Goal: Information Seeking & Learning: Learn about a topic

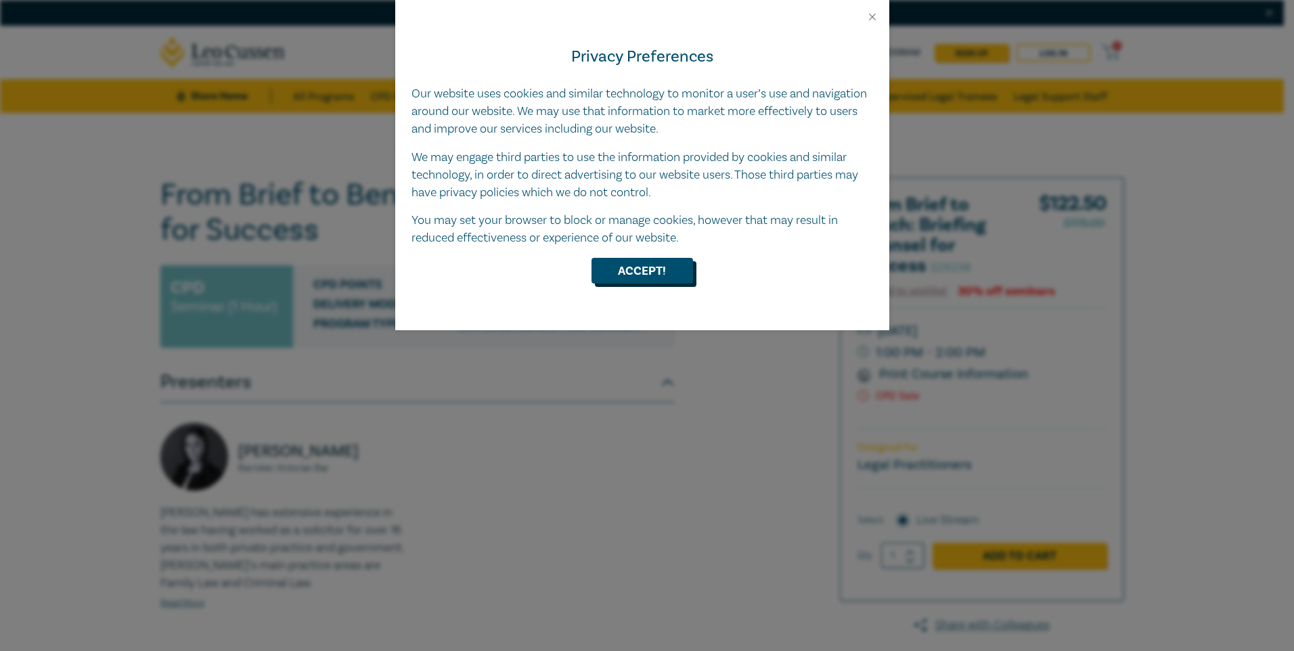
click at [627, 273] on button "Accept!" at bounding box center [641, 271] width 101 height 26
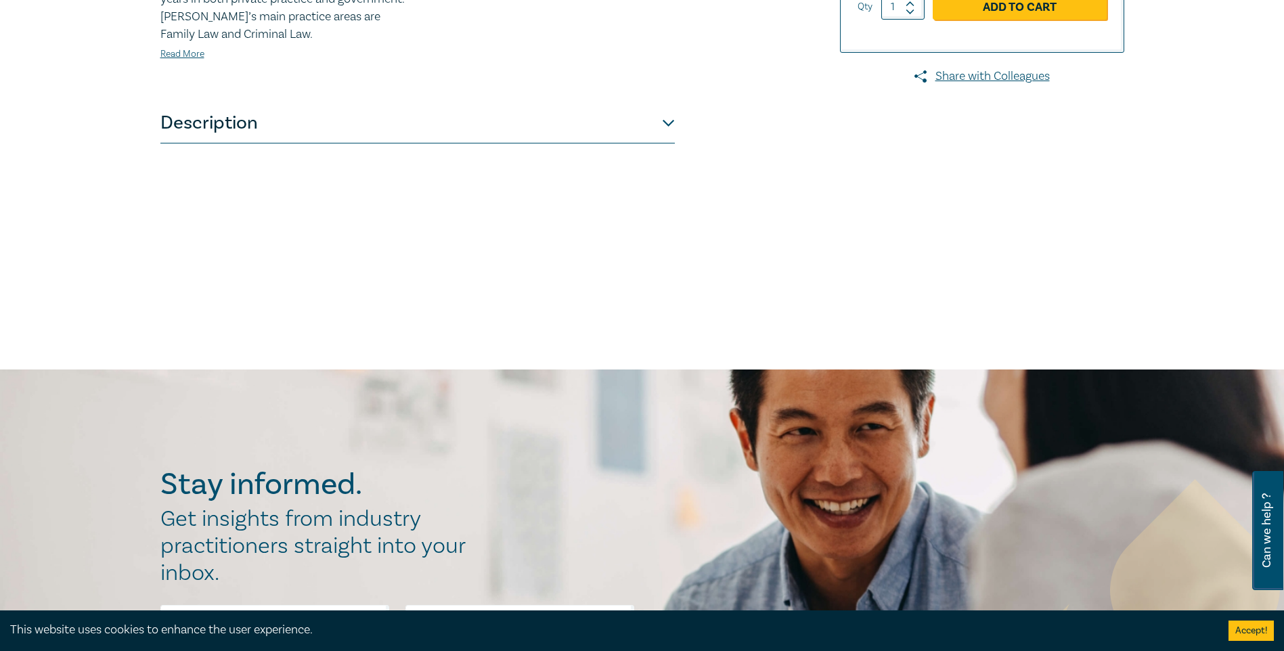
scroll to position [609, 0]
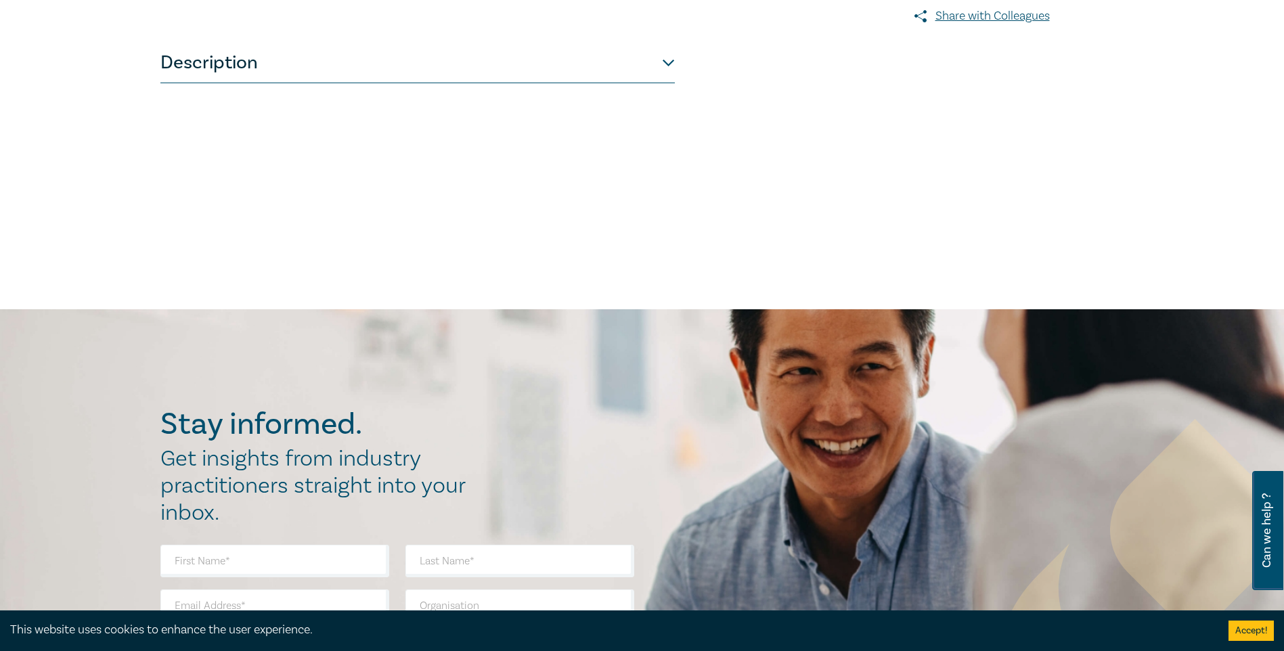
click at [667, 61] on button "Description" at bounding box center [417, 63] width 514 height 41
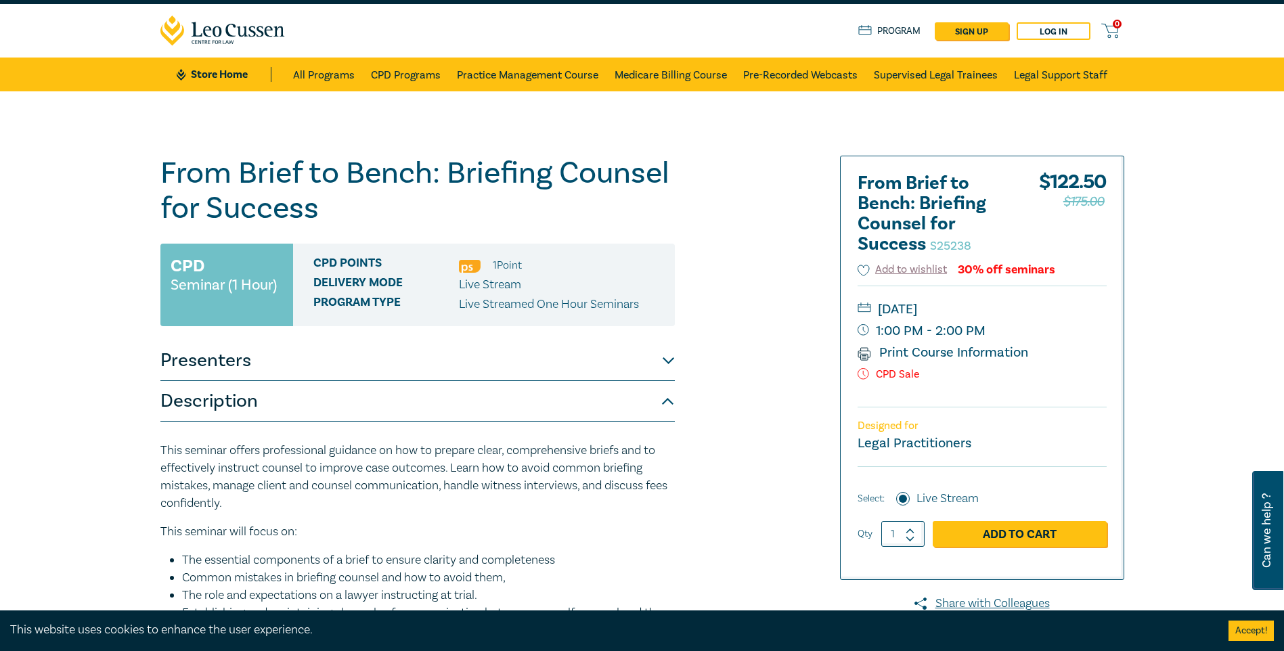
scroll to position [0, 0]
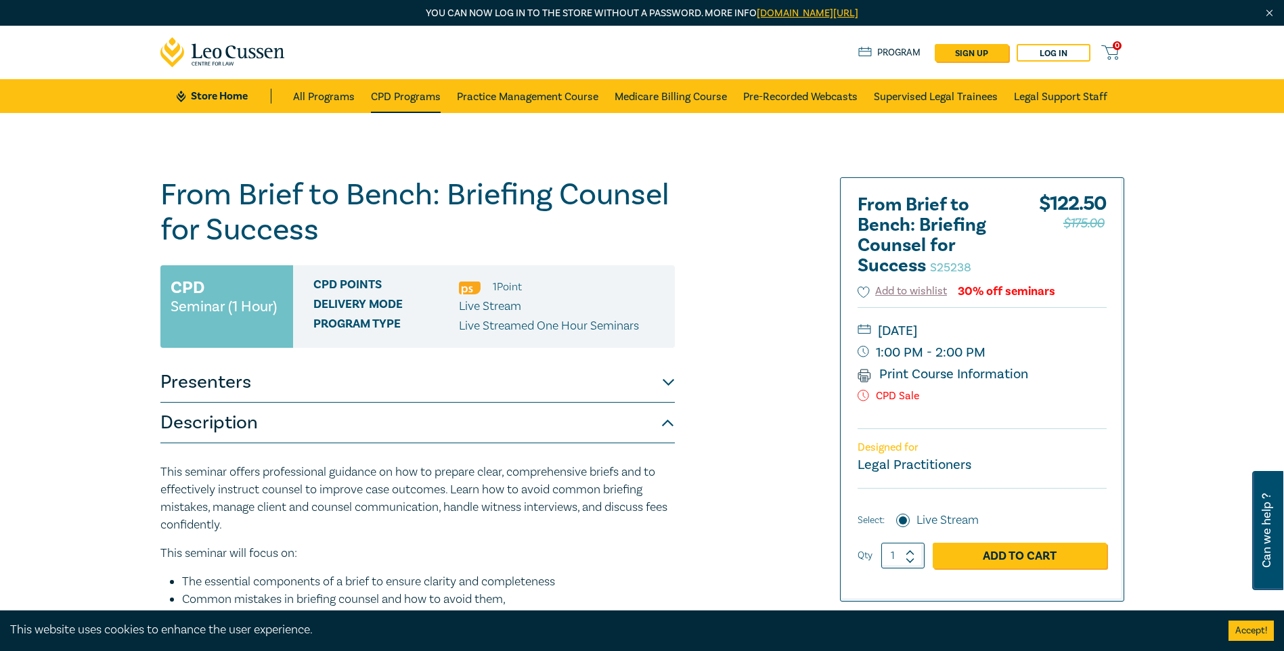
click at [409, 98] on link "CPD Programs" at bounding box center [406, 96] width 70 height 34
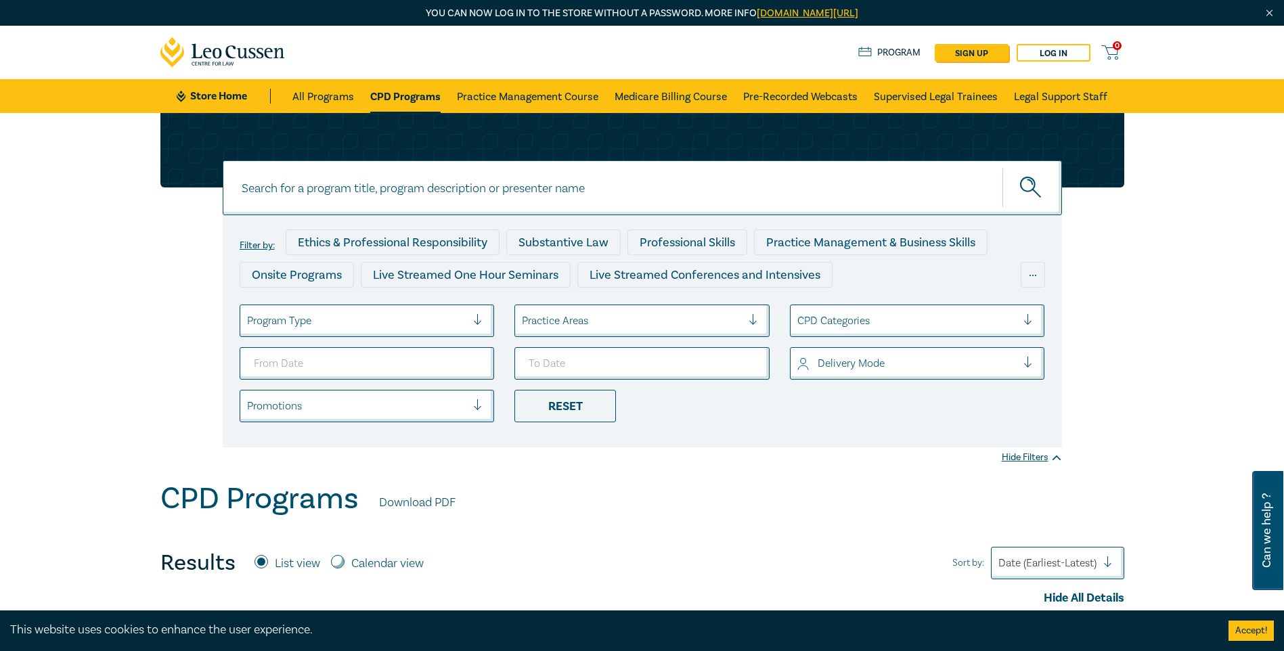
click at [487, 319] on div at bounding box center [483, 321] width 20 height 14
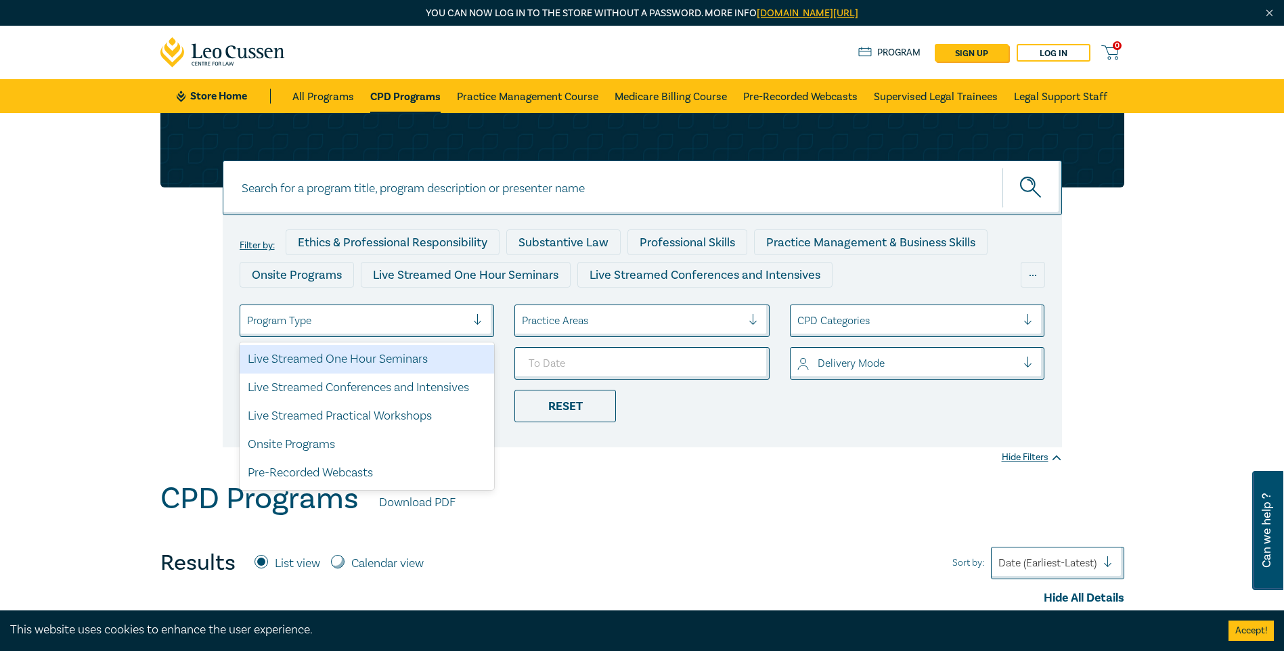
click at [487, 319] on div at bounding box center [483, 321] width 20 height 14
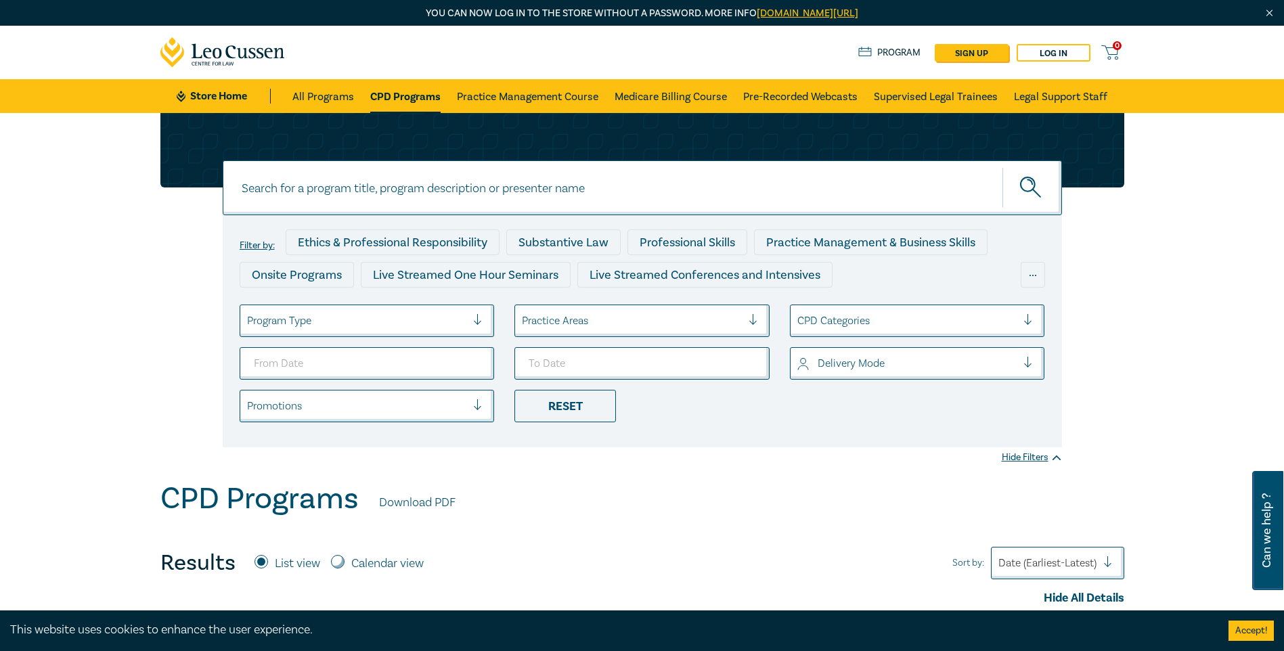
click at [749, 323] on div "Practice Areas" at bounding box center [641, 320] width 255 height 32
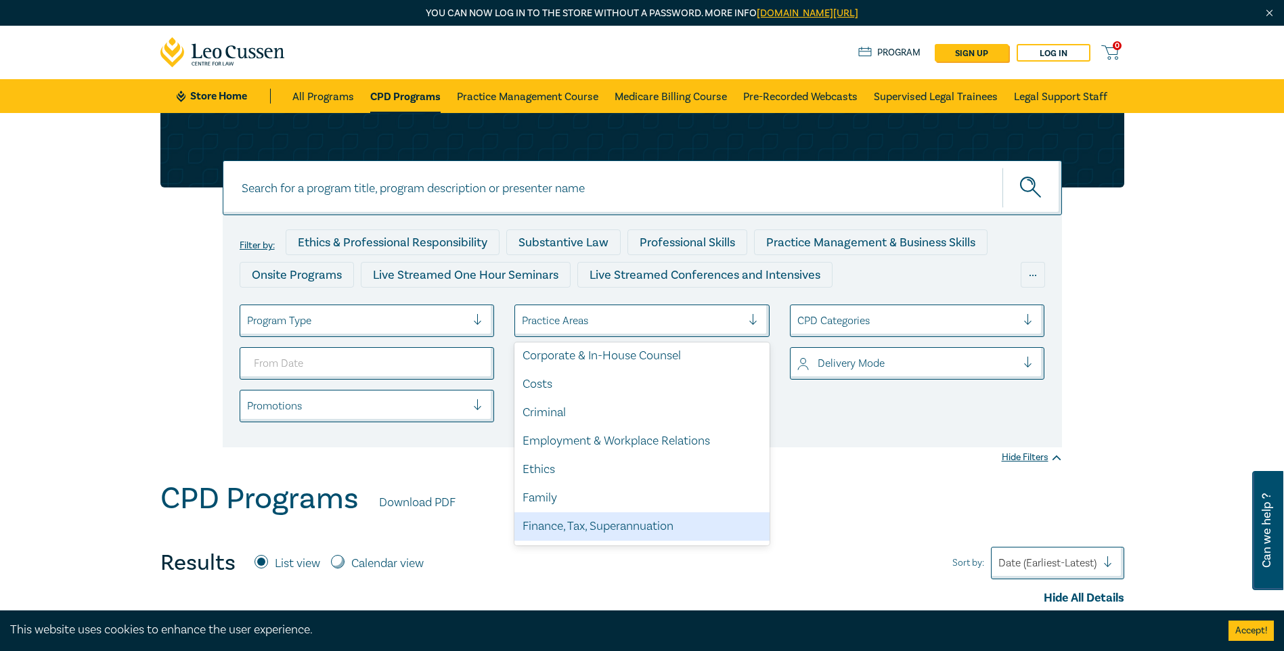
scroll to position [68, 0]
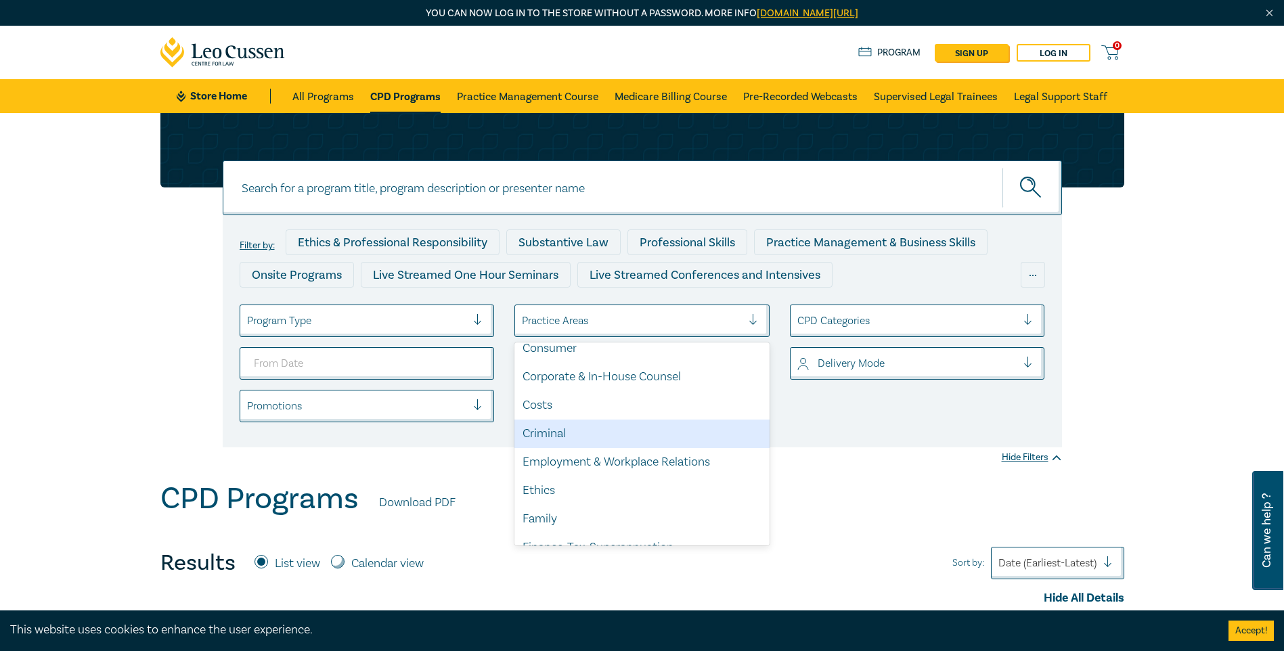
drag, startPoint x: 913, startPoint y: 402, endPoint x: 897, endPoint y: 394, distance: 18.5
click at [913, 401] on ul "Program Type option Criminal focused, 6 of 21. 21 results available. Use Up and…" at bounding box center [642, 363] width 826 height 118
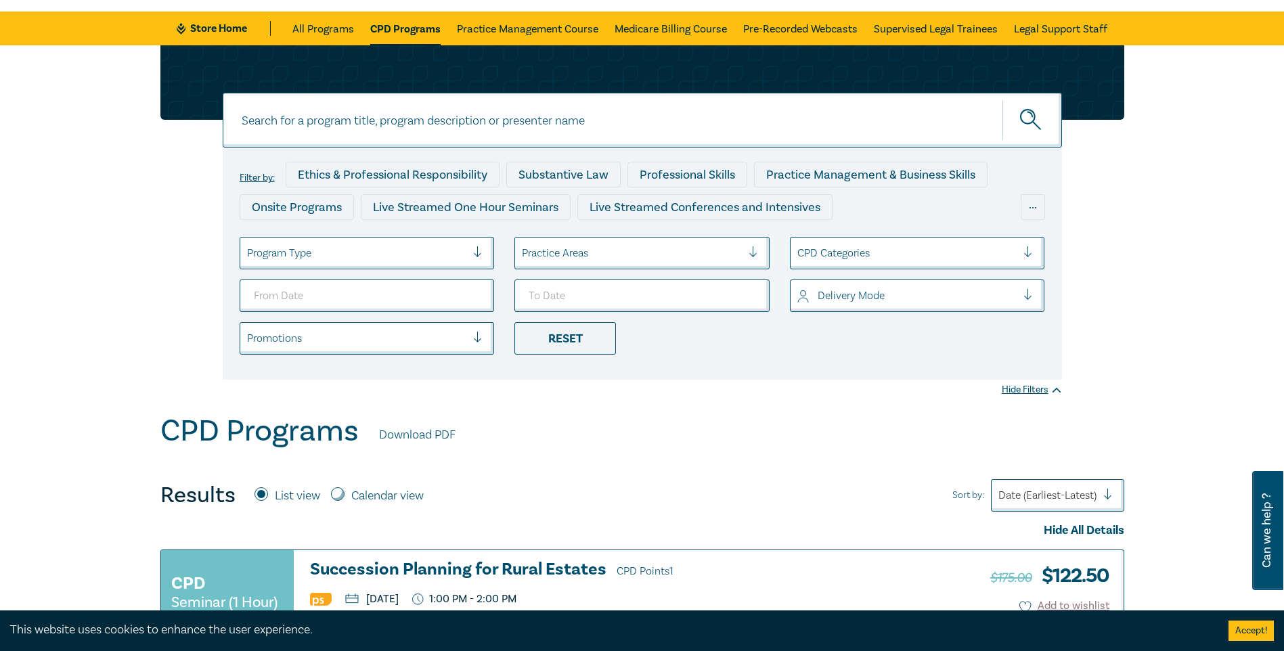
click at [750, 254] on div at bounding box center [758, 253] width 20 height 14
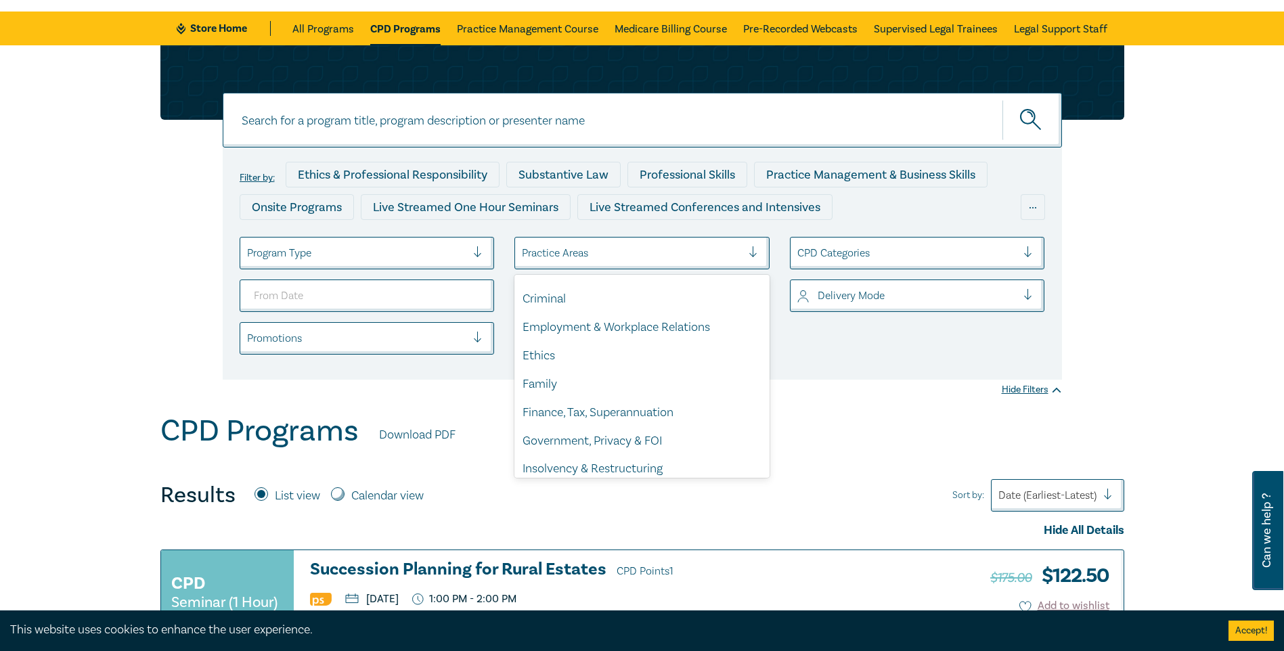
scroll to position [135, 0]
click at [549, 301] on div "Criminal" at bounding box center [641, 298] width 255 height 28
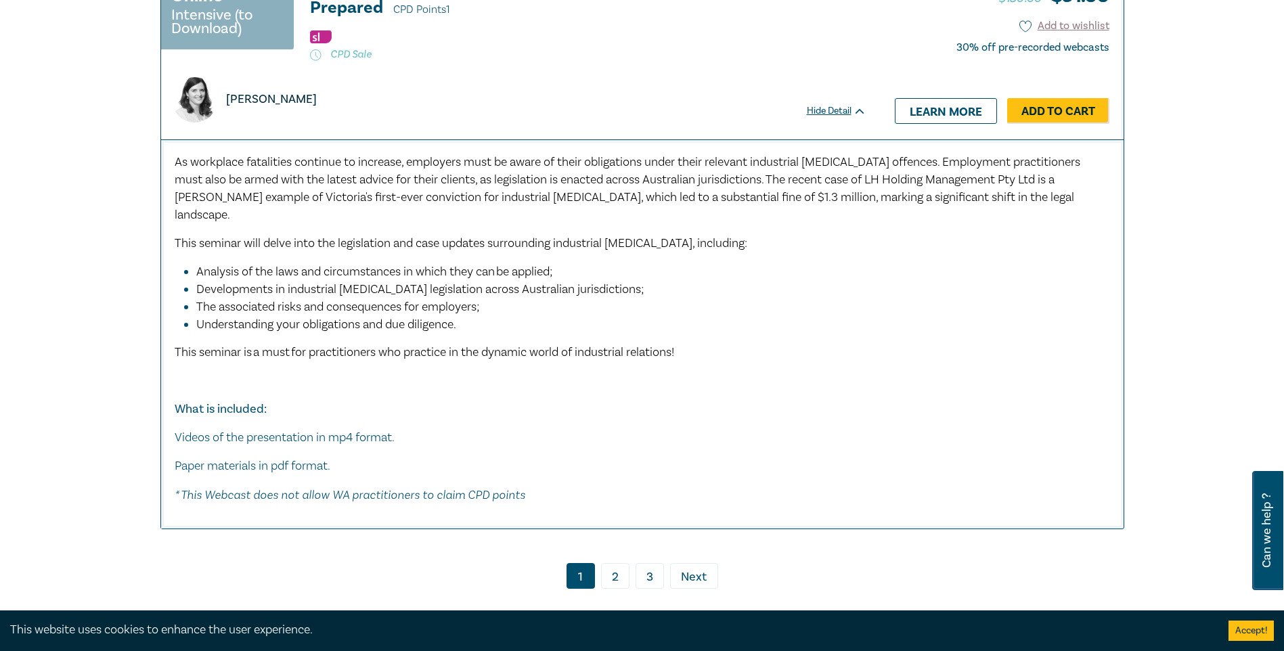
scroll to position [7105, 0]
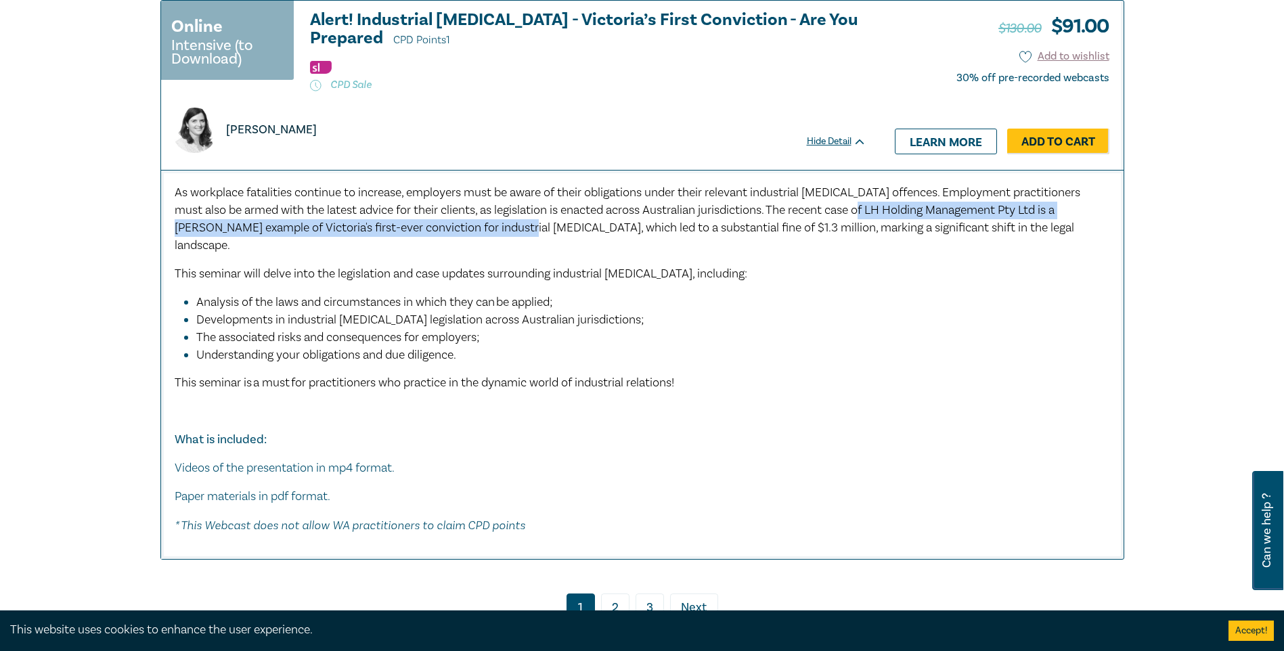
drag, startPoint x: 890, startPoint y: 250, endPoint x: 534, endPoint y: 271, distance: 356.6
click at [534, 253] on span "As workplace fatalities continue to increase, employers must be aware of their …" at bounding box center [627, 219] width 905 height 68
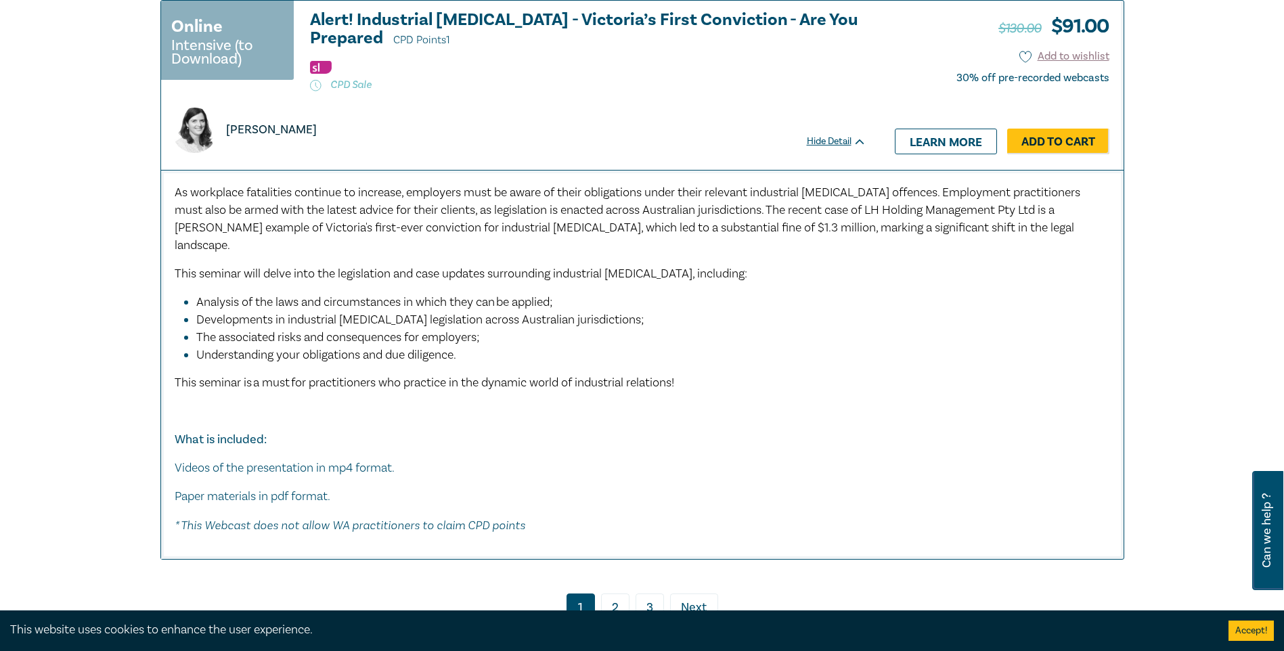
drag, startPoint x: 534, startPoint y: 271, endPoint x: 653, endPoint y: 284, distance: 119.7
click at [646, 281] on span "This seminar will delve into the legislation and case updates surrounding indus…" at bounding box center [461, 274] width 572 height 16
click at [859, 253] on span "As workplace fatalities continue to increase, employers must be aware of their …" at bounding box center [627, 219] width 905 height 68
drag, startPoint x: 890, startPoint y: 250, endPoint x: 1029, endPoint y: 243, distance: 138.9
click at [1029, 243] on p "As workplace fatalities continue to increase, employers must be aware of their …" at bounding box center [642, 219] width 935 height 70
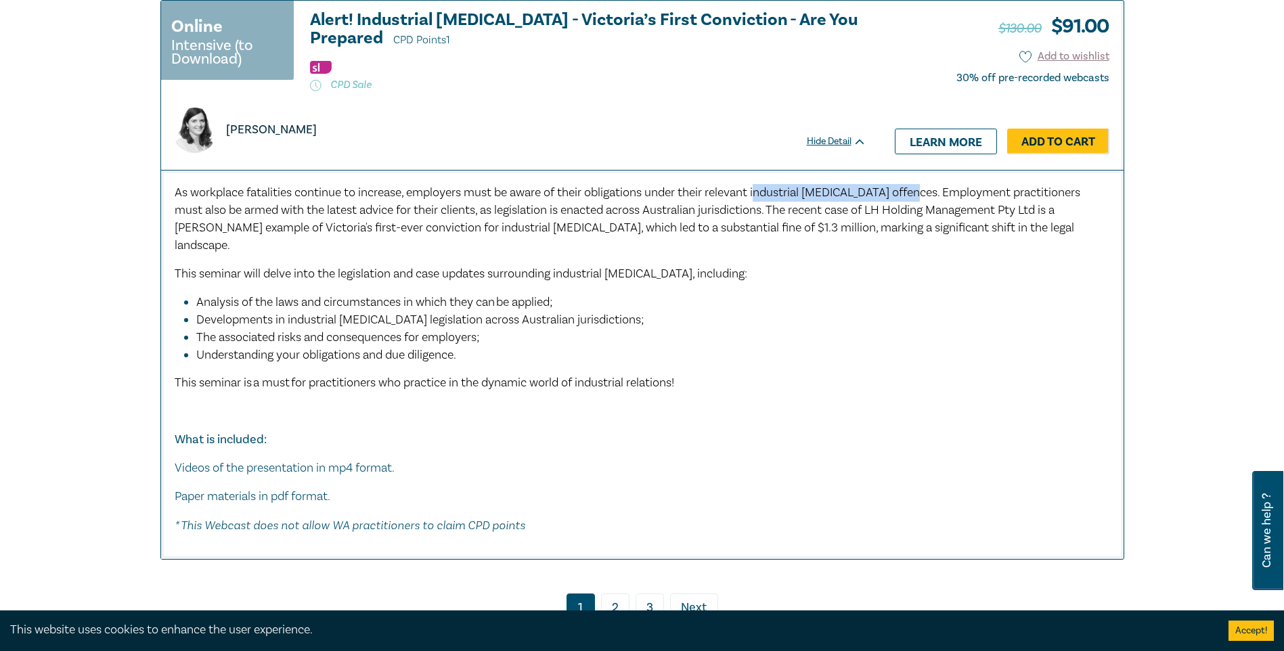
drag, startPoint x: 771, startPoint y: 230, endPoint x: 933, endPoint y: 233, distance: 162.4
click at [933, 233] on span "As workplace fatalities continue to increase, employers must be aware of their …" at bounding box center [627, 219] width 905 height 68
drag, startPoint x: 933, startPoint y: 233, endPoint x: 855, endPoint y: 268, distance: 85.4
click at [813, 283] on p "This seminar will delve into the legislation and case updates surrounding indus…" at bounding box center [642, 274] width 935 height 18
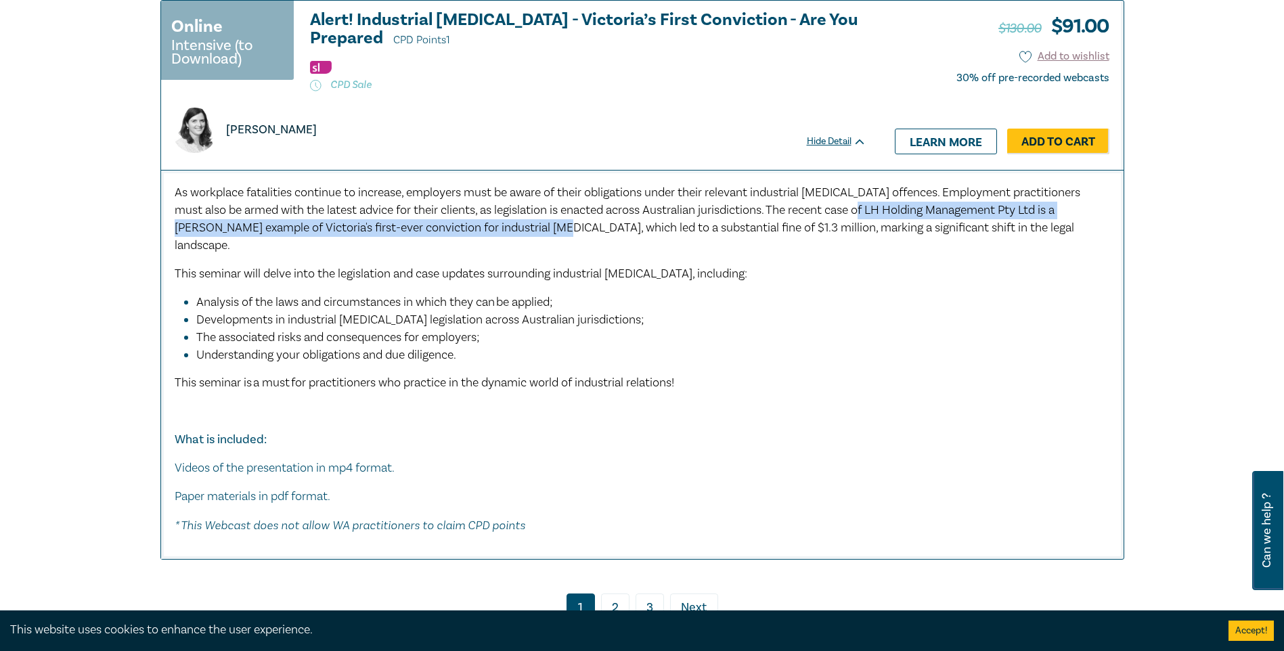
drag, startPoint x: 890, startPoint y: 249, endPoint x: 575, endPoint y: 267, distance: 315.8
click at [575, 253] on span "As workplace fatalities continue to increase, employers must be aware of their …" at bounding box center [627, 219] width 905 height 68
copy span "LH Holding Management Pty Ltd is a [PERSON_NAME] example of Victoria's first-ev…"
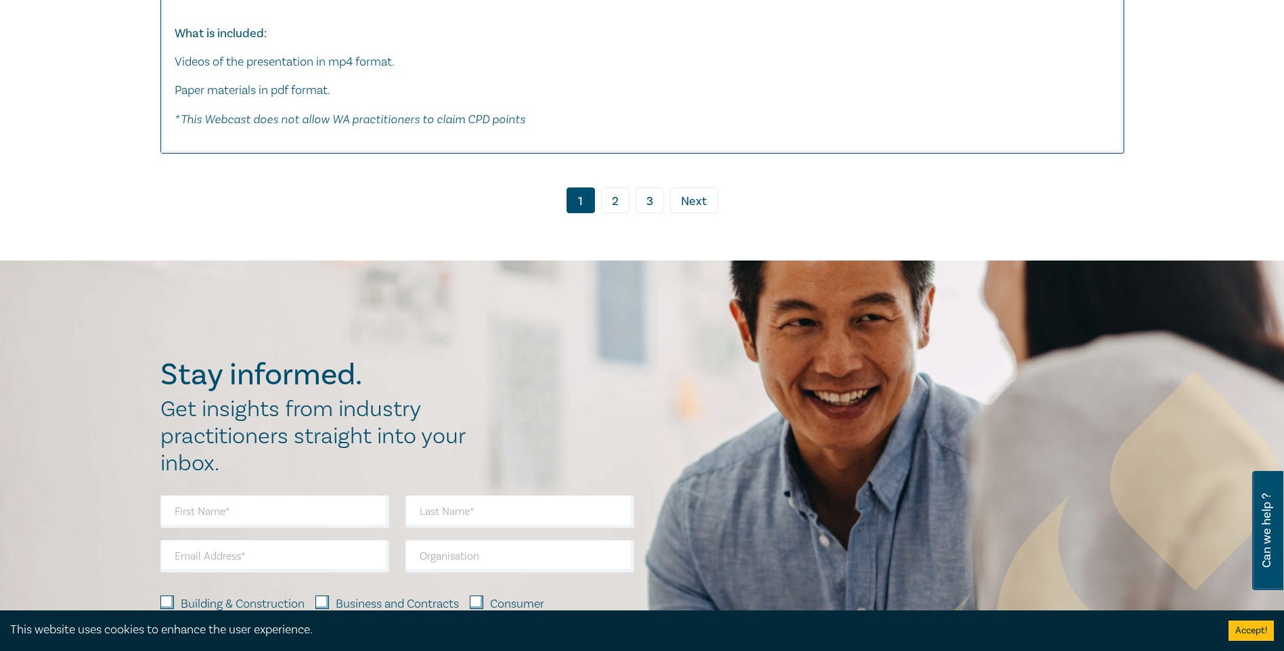
click at [615, 213] on link "2" at bounding box center [615, 200] width 28 height 26
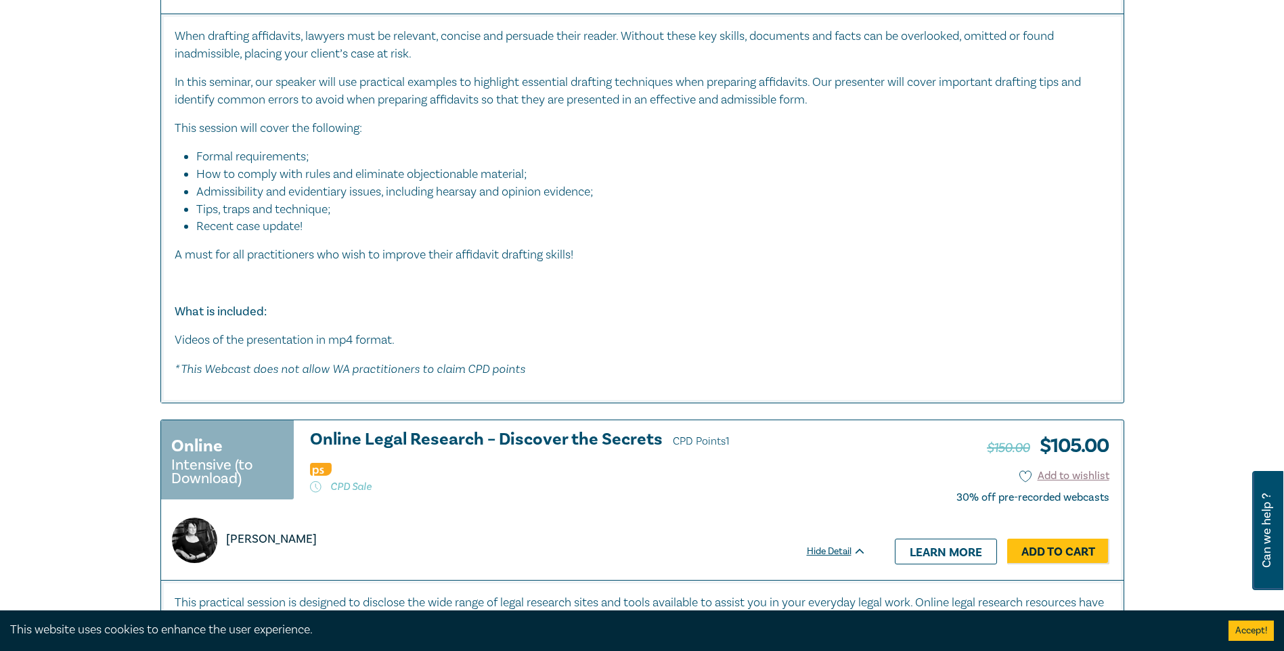
scroll to position [6496, 0]
click at [315, 223] on li "Recent case update!" at bounding box center [652, 226] width 913 height 18
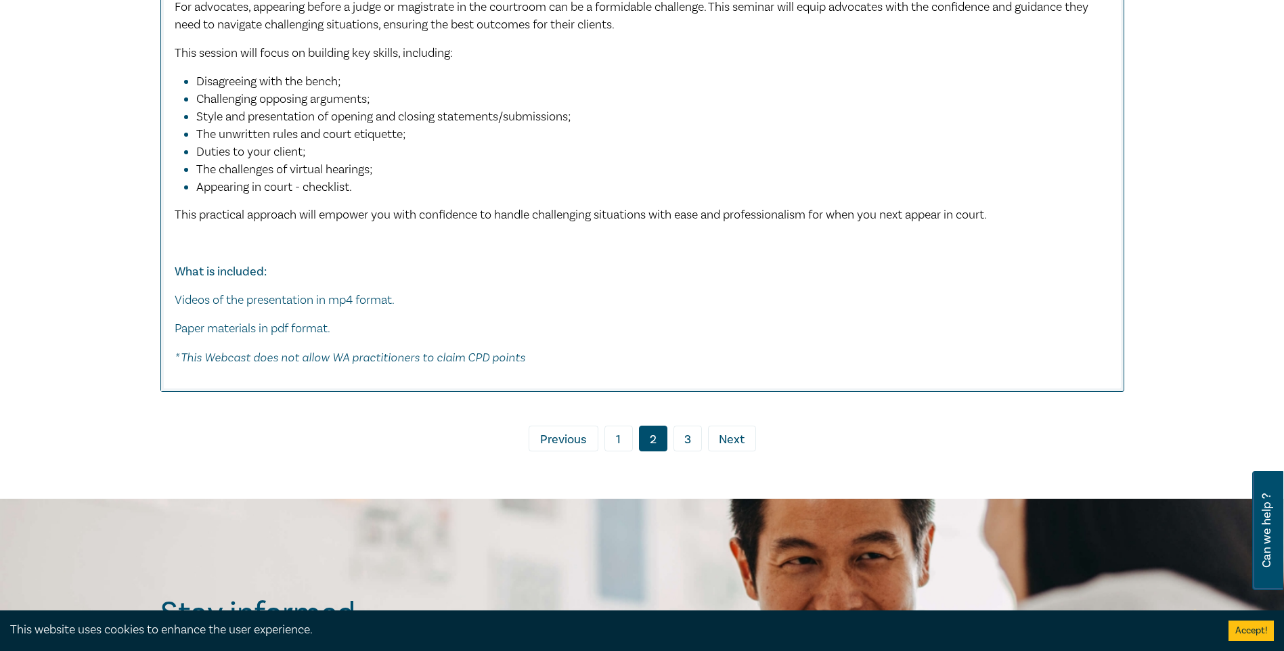
scroll to position [8120, 0]
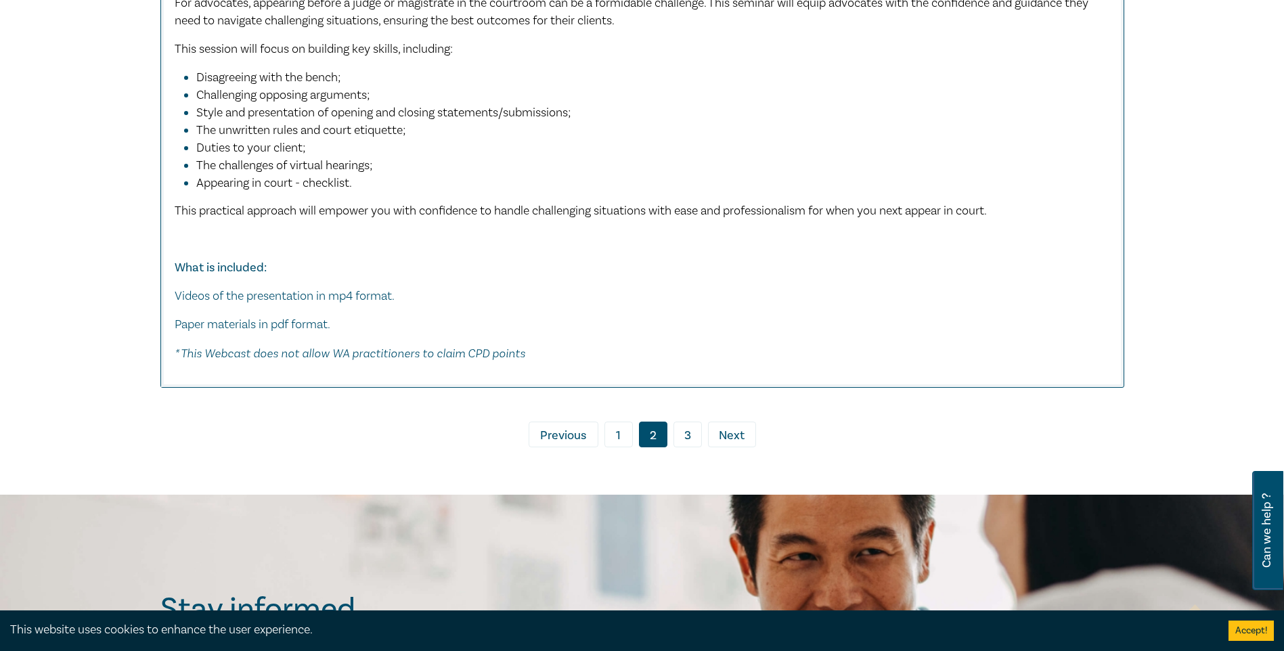
click at [692, 447] on link "3" at bounding box center [687, 435] width 28 height 26
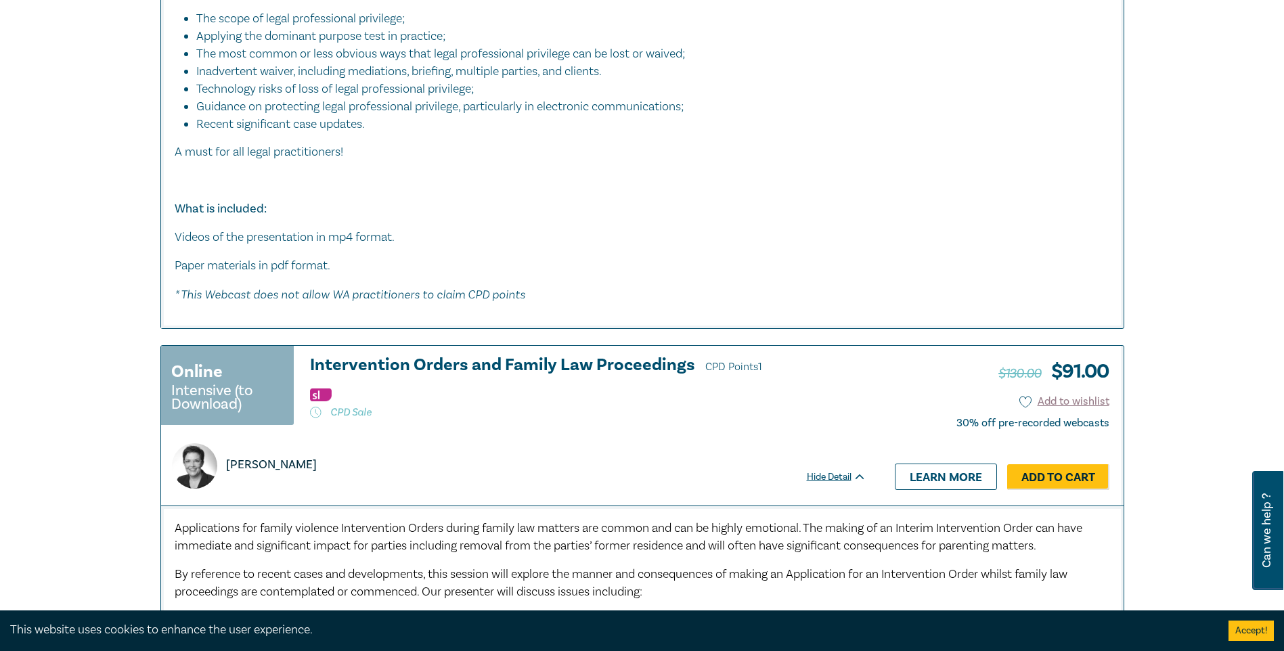
scroll to position [6234, 0]
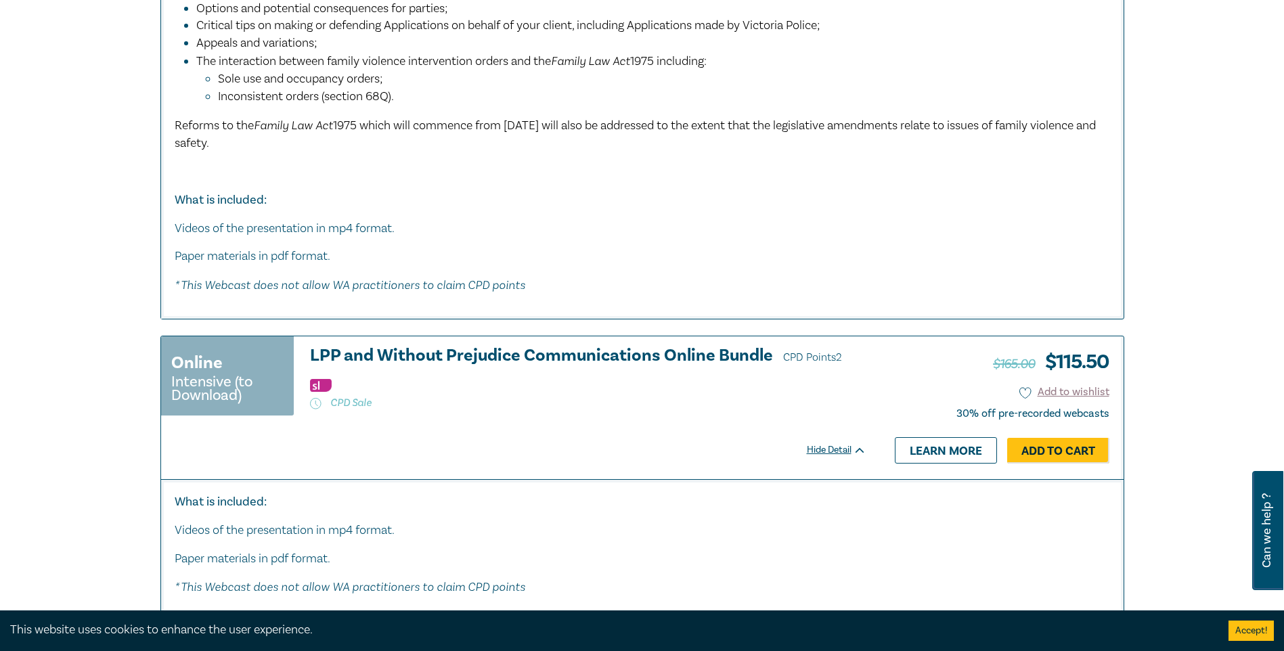
scroll to position [6911, 0]
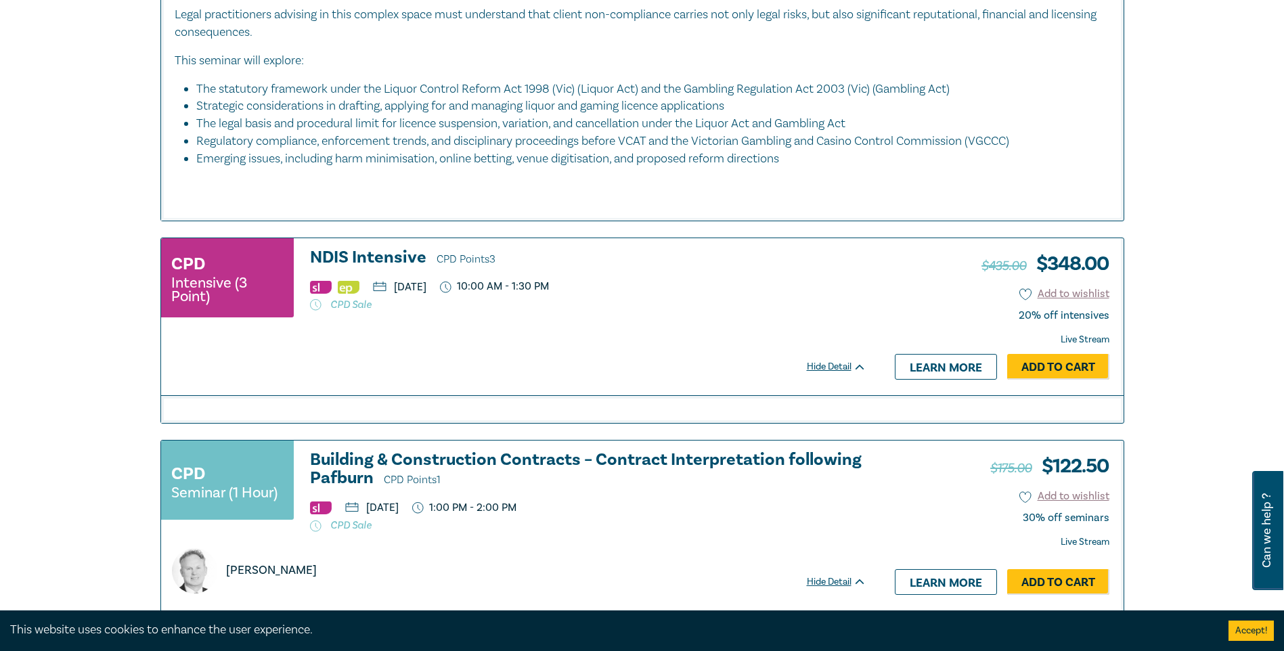
scroll to position [346, 0]
